Goal: Task Accomplishment & Management: Use online tool/utility

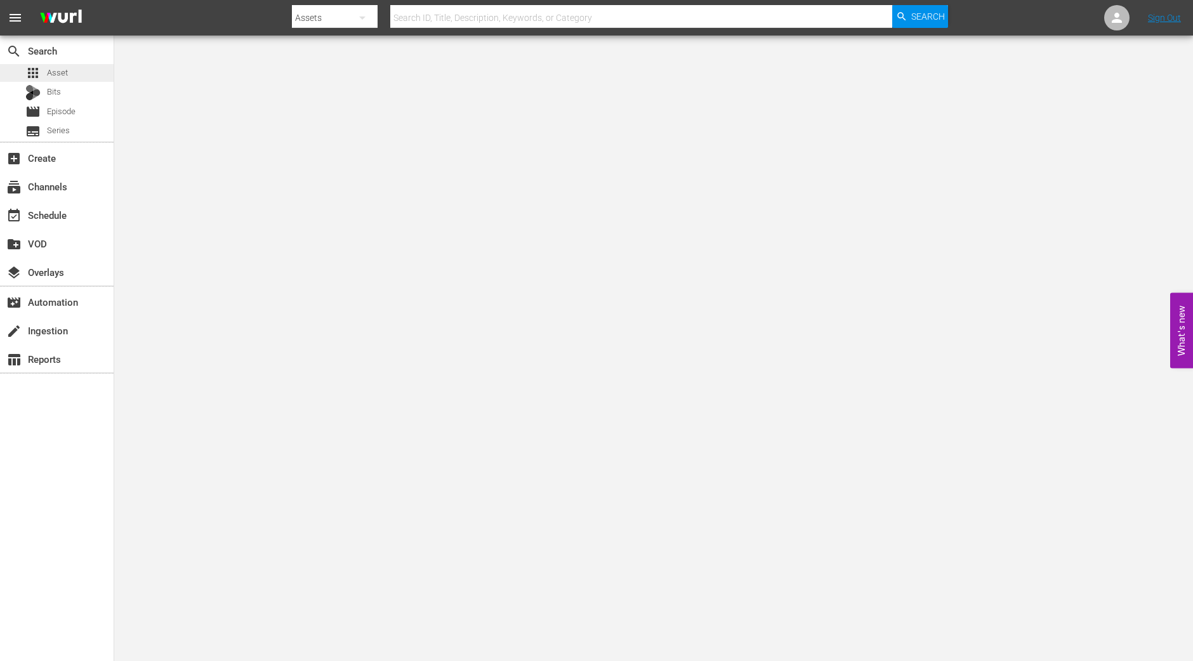
click at [93, 69] on div "apps Asset" at bounding box center [57, 73] width 114 height 18
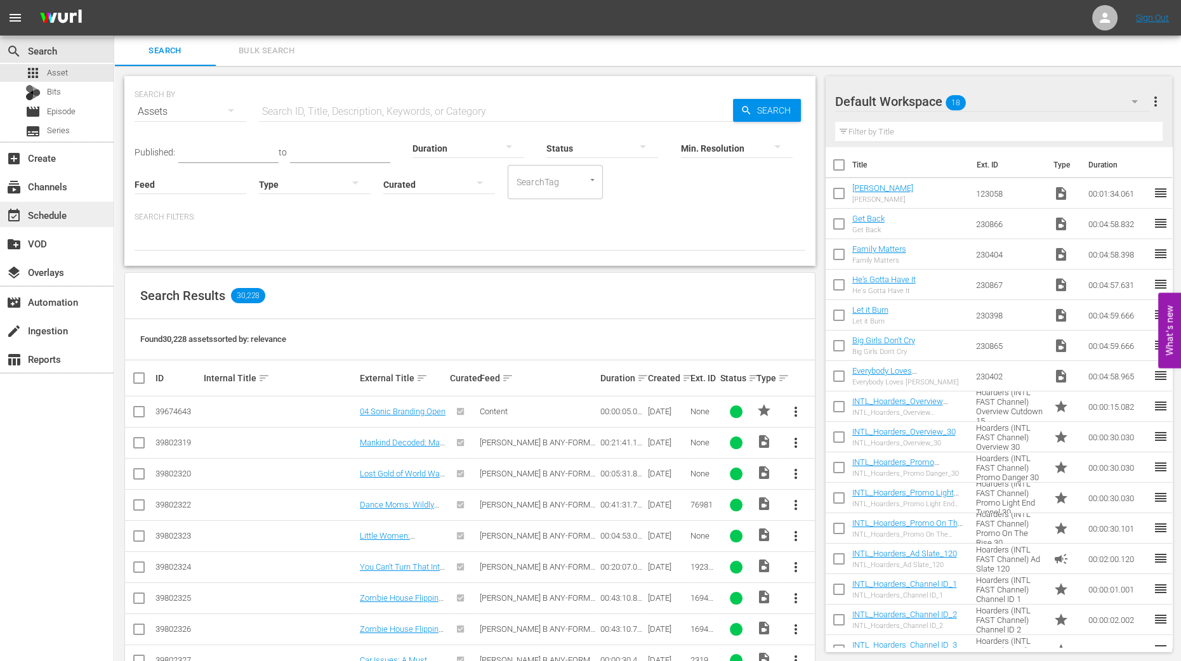
click at [76, 214] on div "event_available Schedule" at bounding box center [57, 214] width 114 height 25
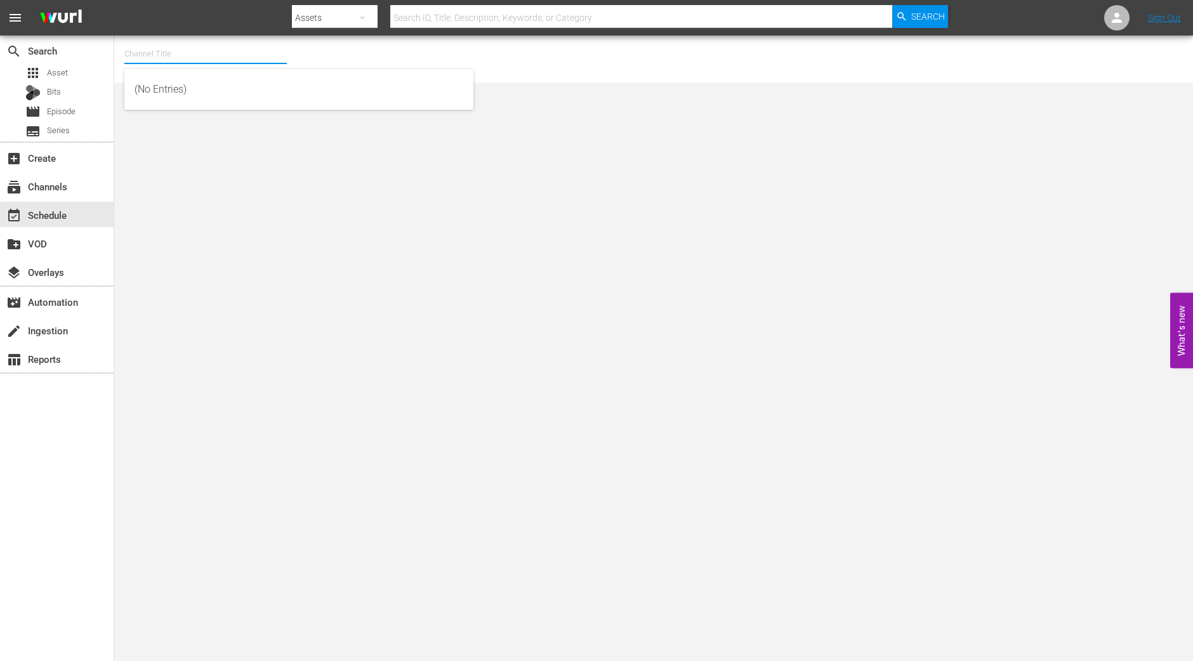
click at [191, 40] on input "text" at bounding box center [205, 54] width 162 height 30
type input "h"
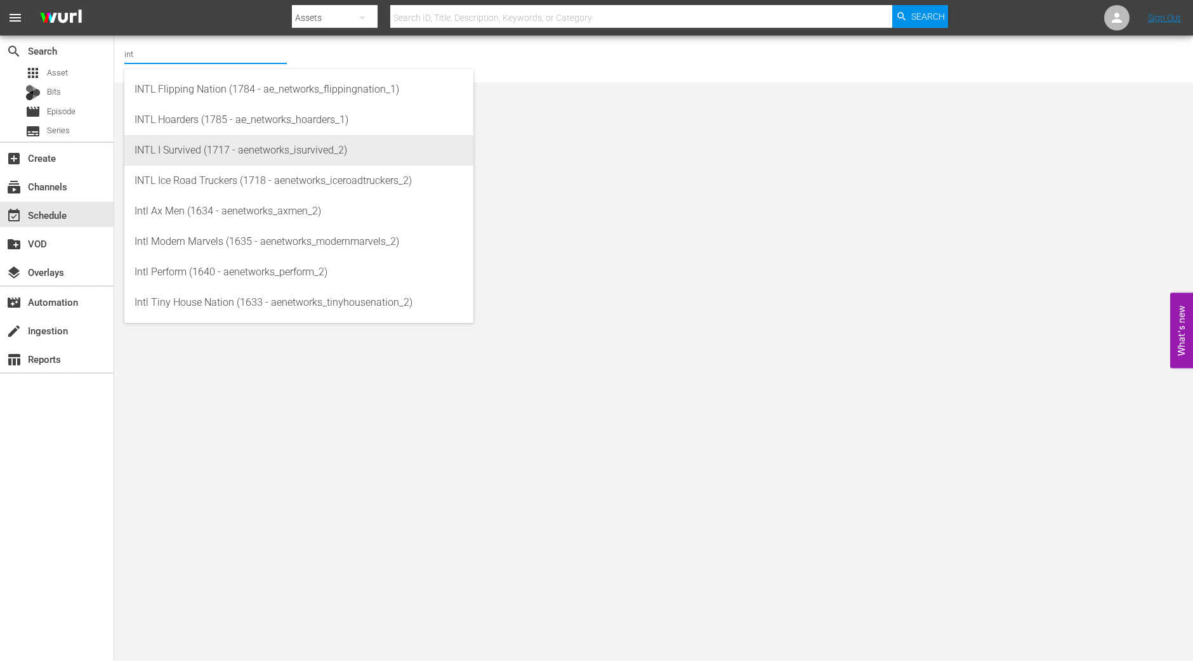
click at [171, 145] on div "INTL I Survived (1717 - aenetworks_isurvived_2)" at bounding box center [299, 150] width 329 height 30
type input "INTL I Survived (1717 - aenetworks_isurvived_2)"
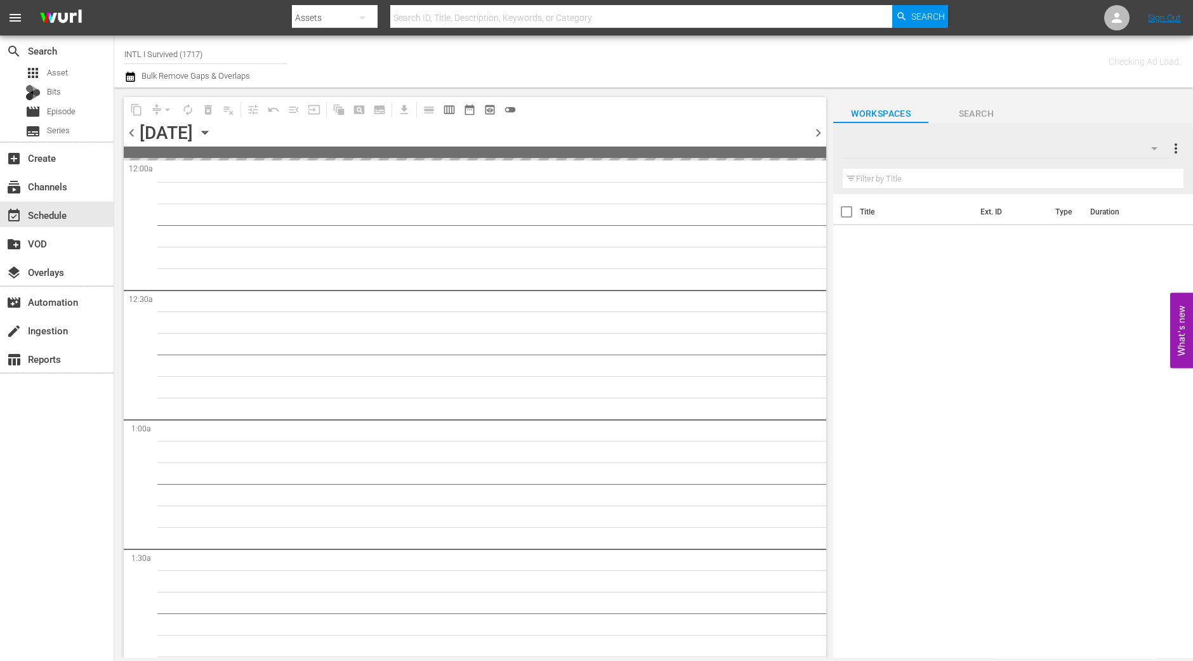
click at [854, 654] on div "Title Ext. ID Type Duration" at bounding box center [1013, 427] width 360 height 466
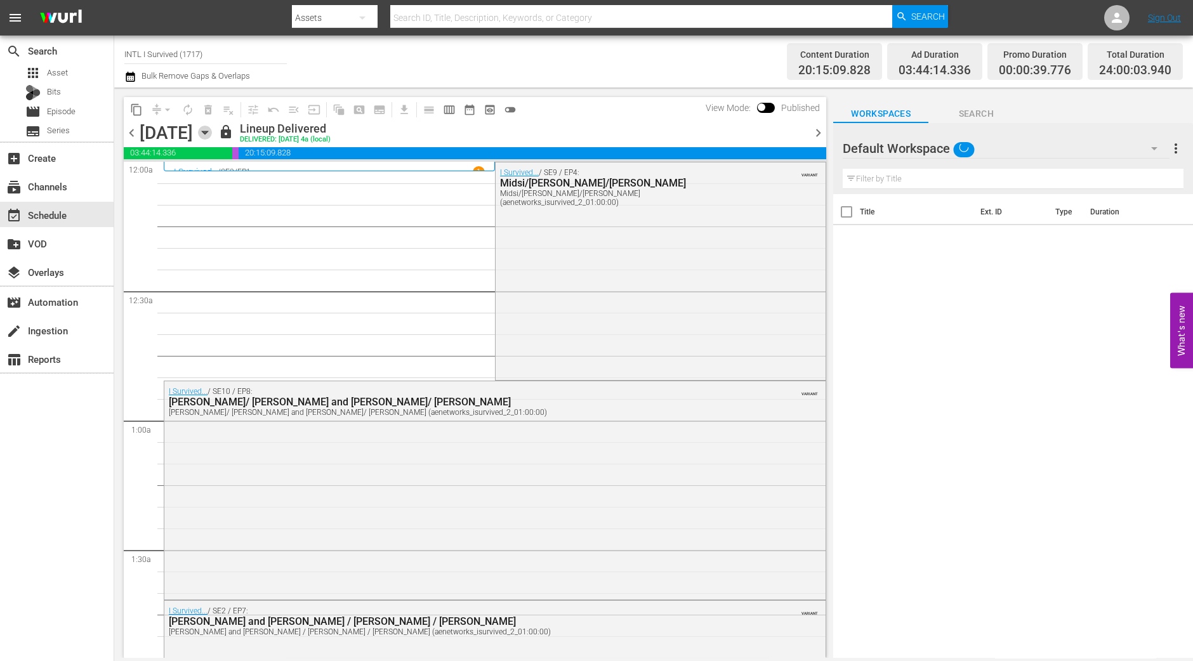
click at [212, 131] on icon "button" at bounding box center [205, 133] width 14 height 14
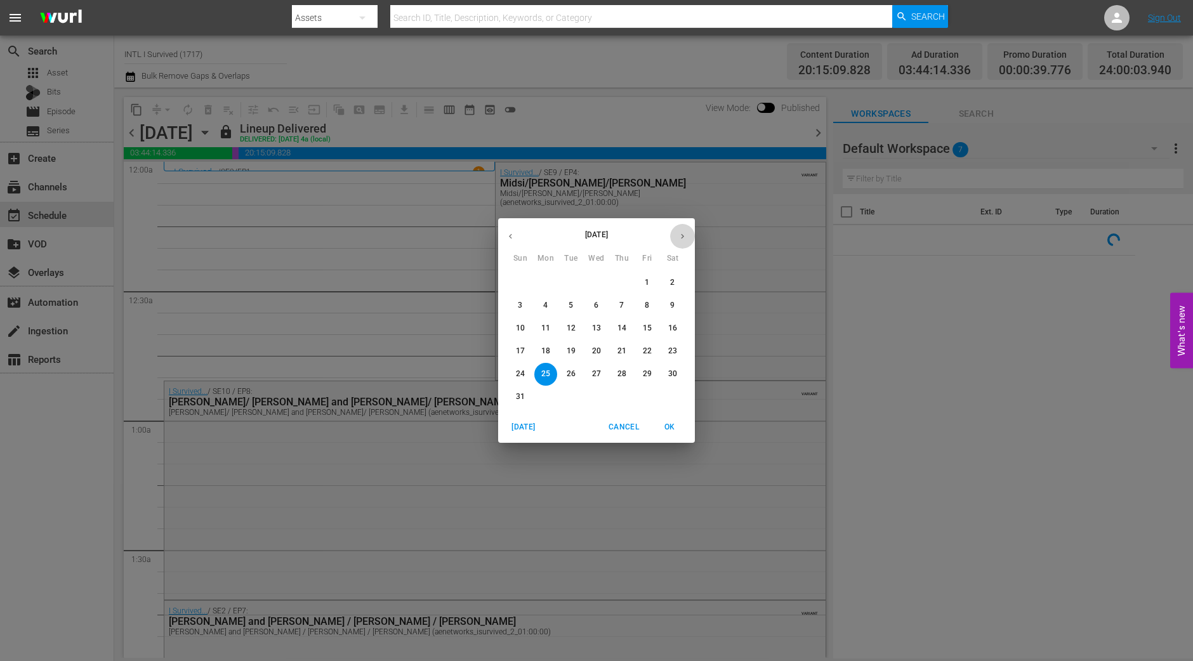
click at [684, 232] on icon "button" at bounding box center [683, 237] width 10 height 10
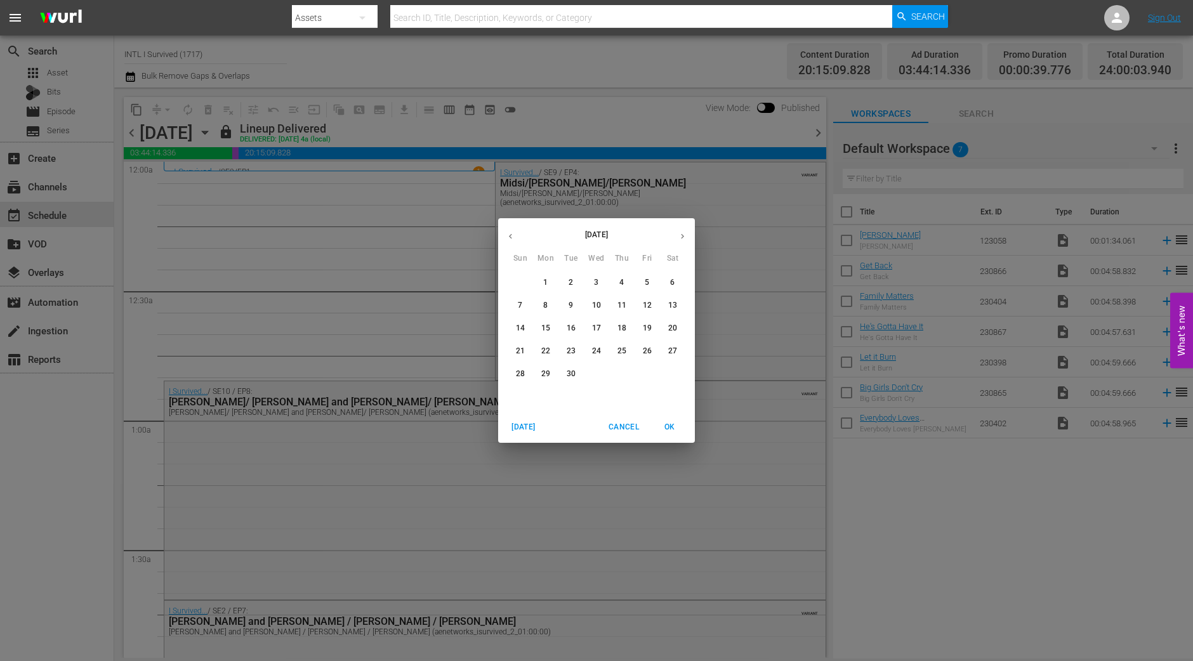
click at [544, 313] on button "8" at bounding box center [545, 305] width 23 height 23
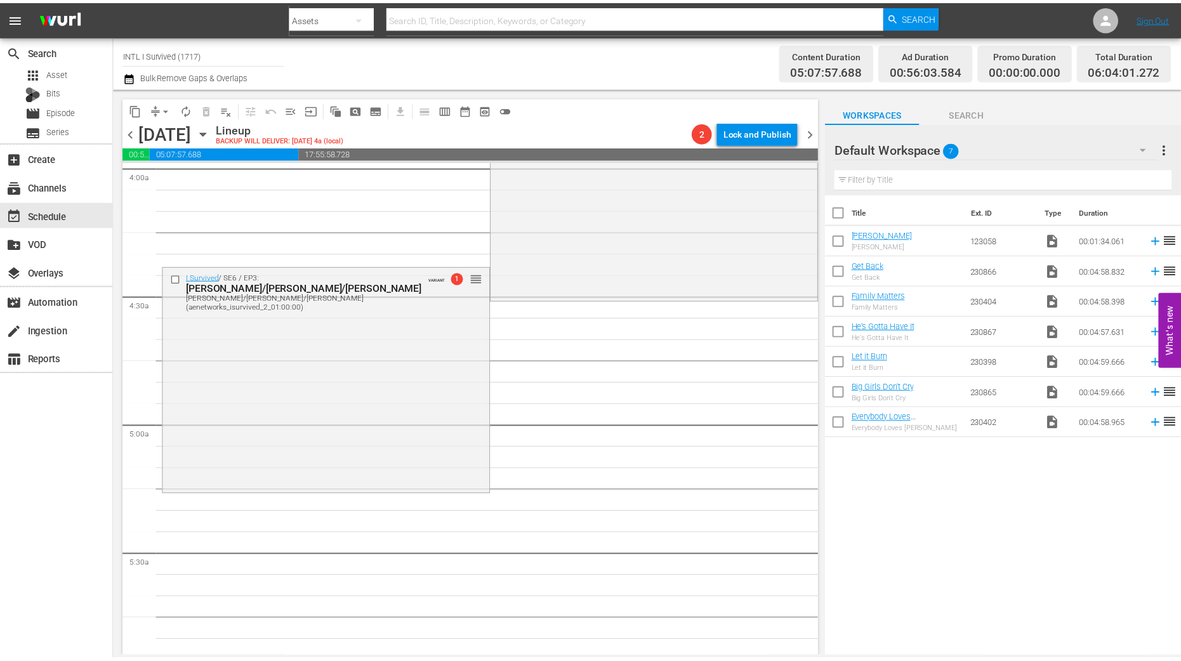
scroll to position [1428, 0]
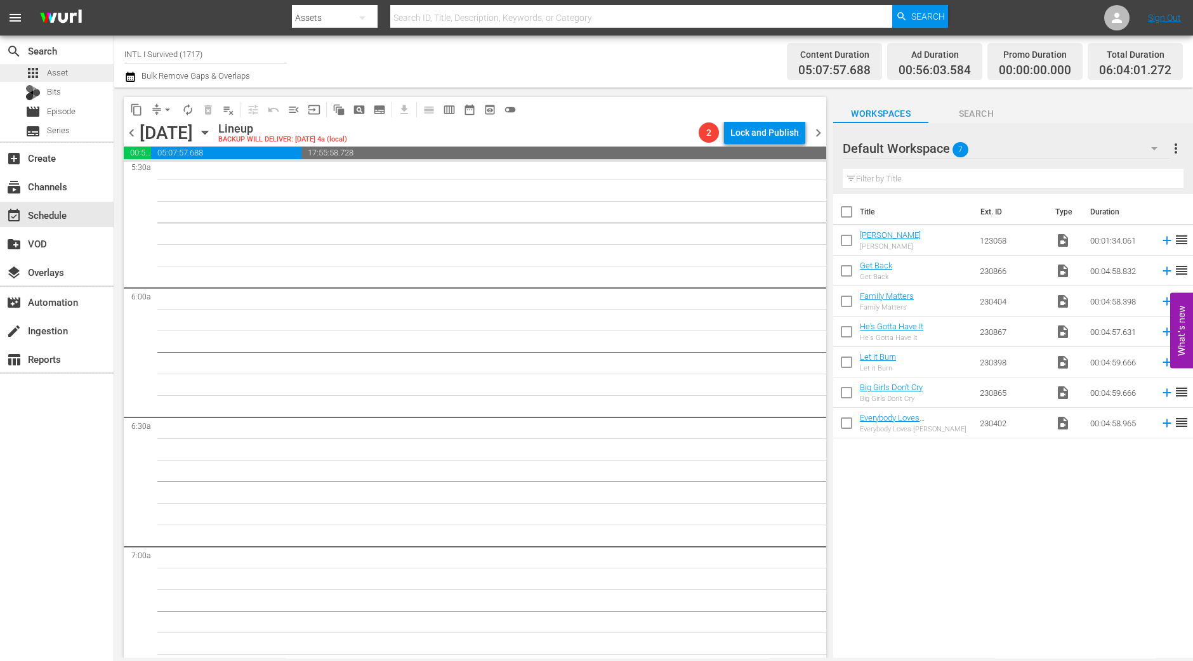
click at [69, 67] on div "apps Asset" at bounding box center [57, 73] width 114 height 18
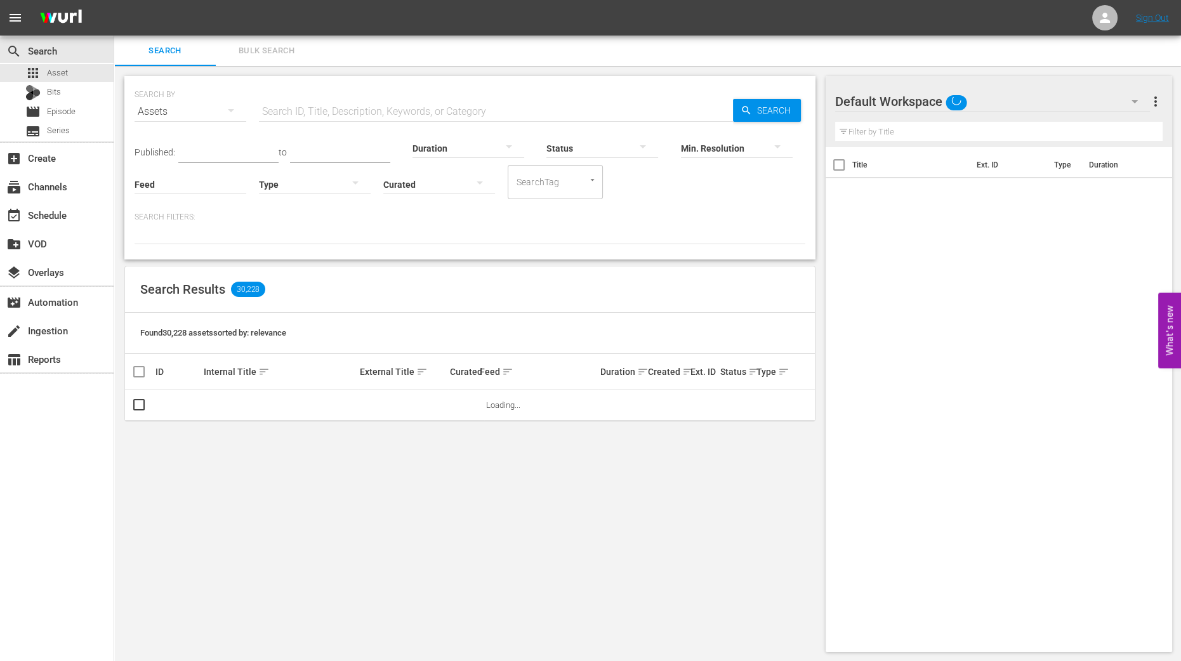
click at [268, 55] on span "Bulk Search" at bounding box center [266, 51] width 86 height 15
